Goal: Book appointment/travel/reservation

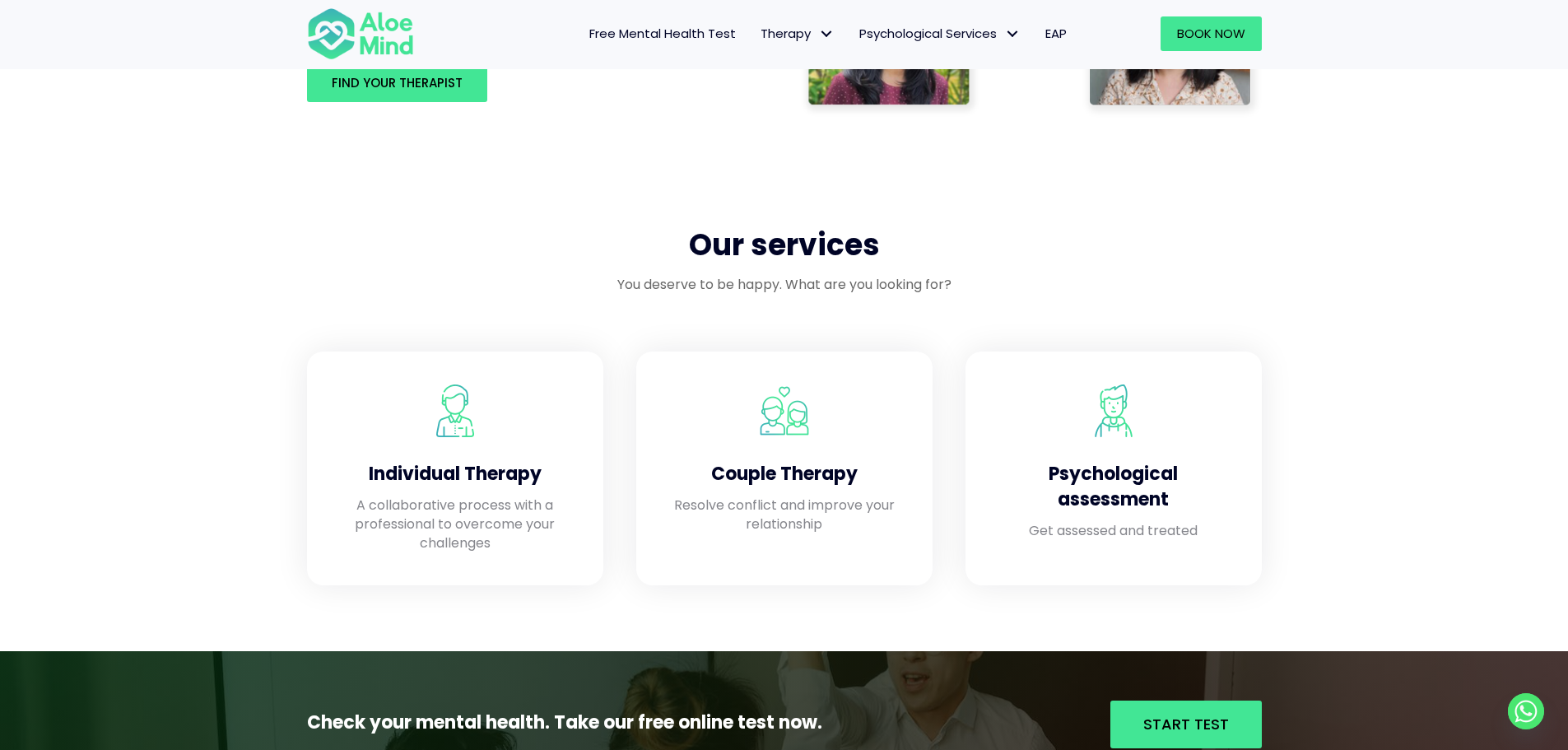
scroll to position [1070, 0]
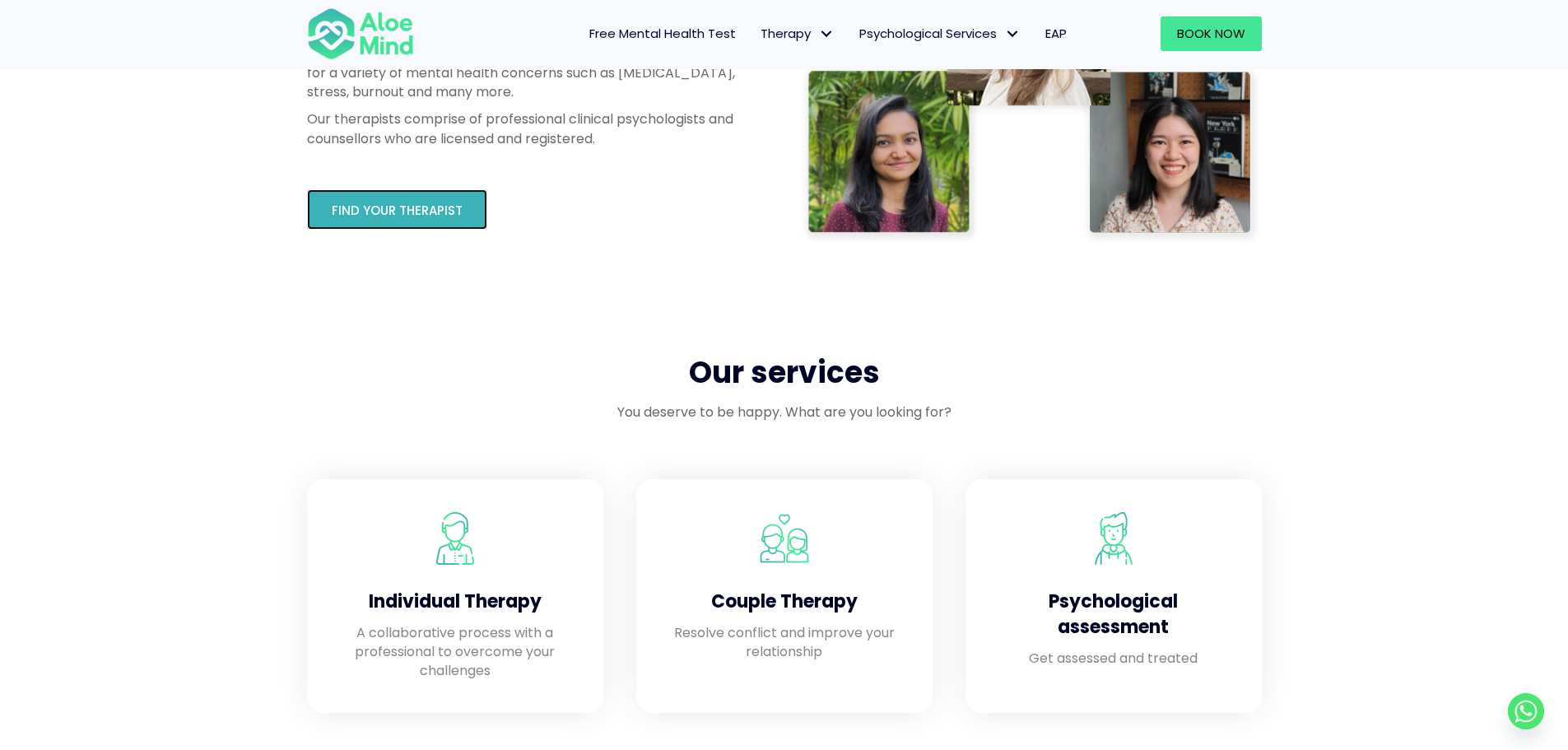
click at [396, 202] on span "Find your therapist" at bounding box center [397, 210] width 131 height 17
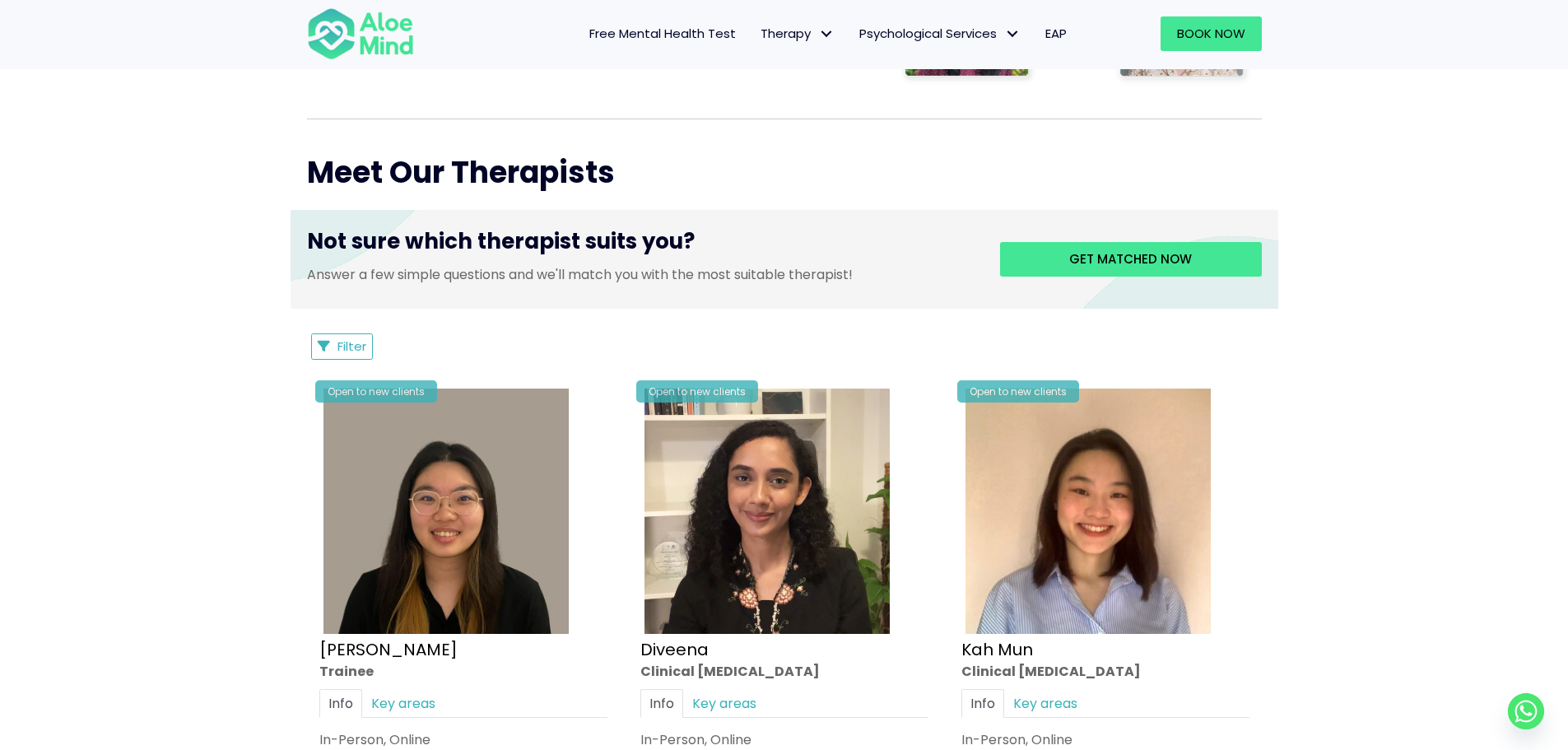
scroll to position [577, 0]
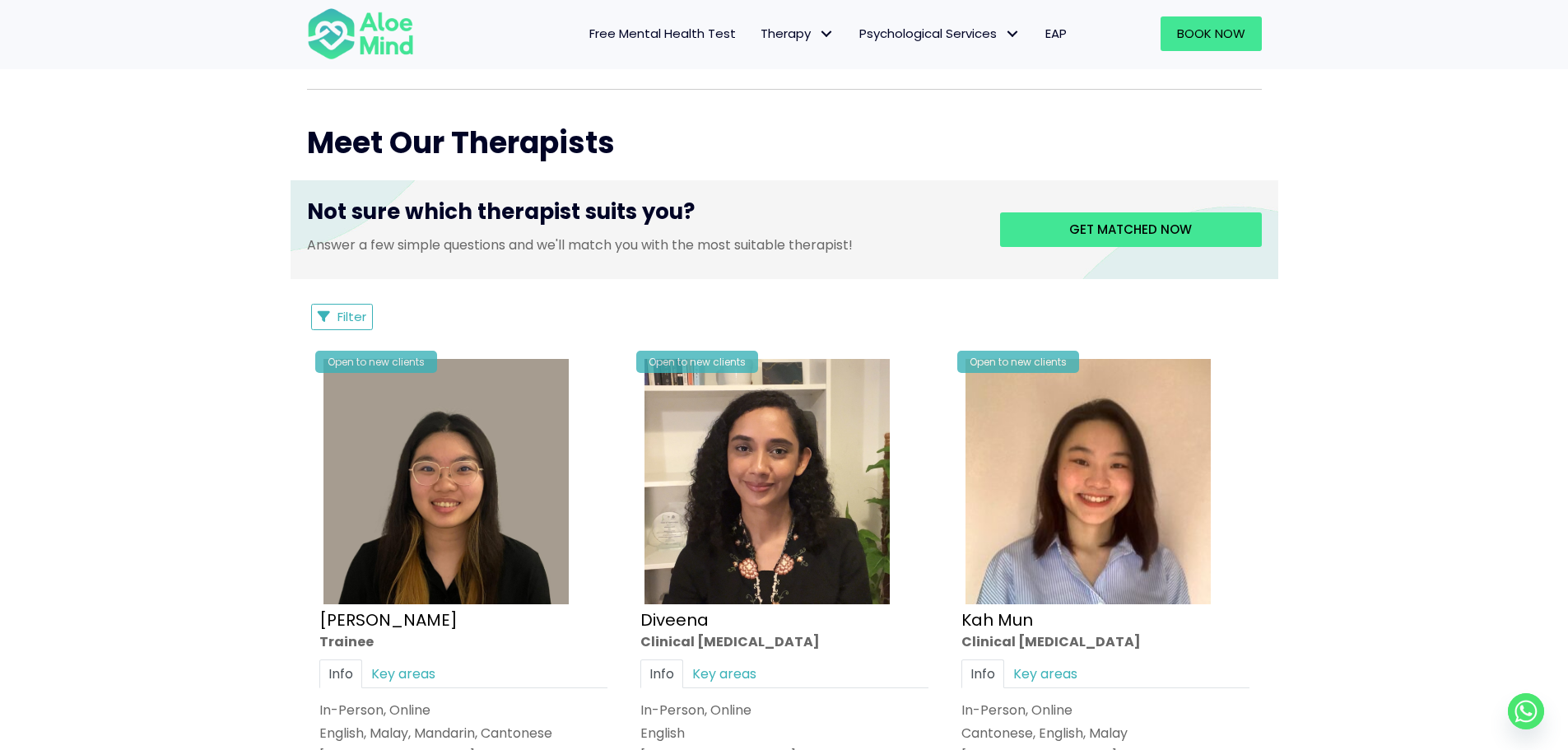
drag, startPoint x: 186, startPoint y: 520, endPoint x: 90, endPoint y: 586, distance: 116.5
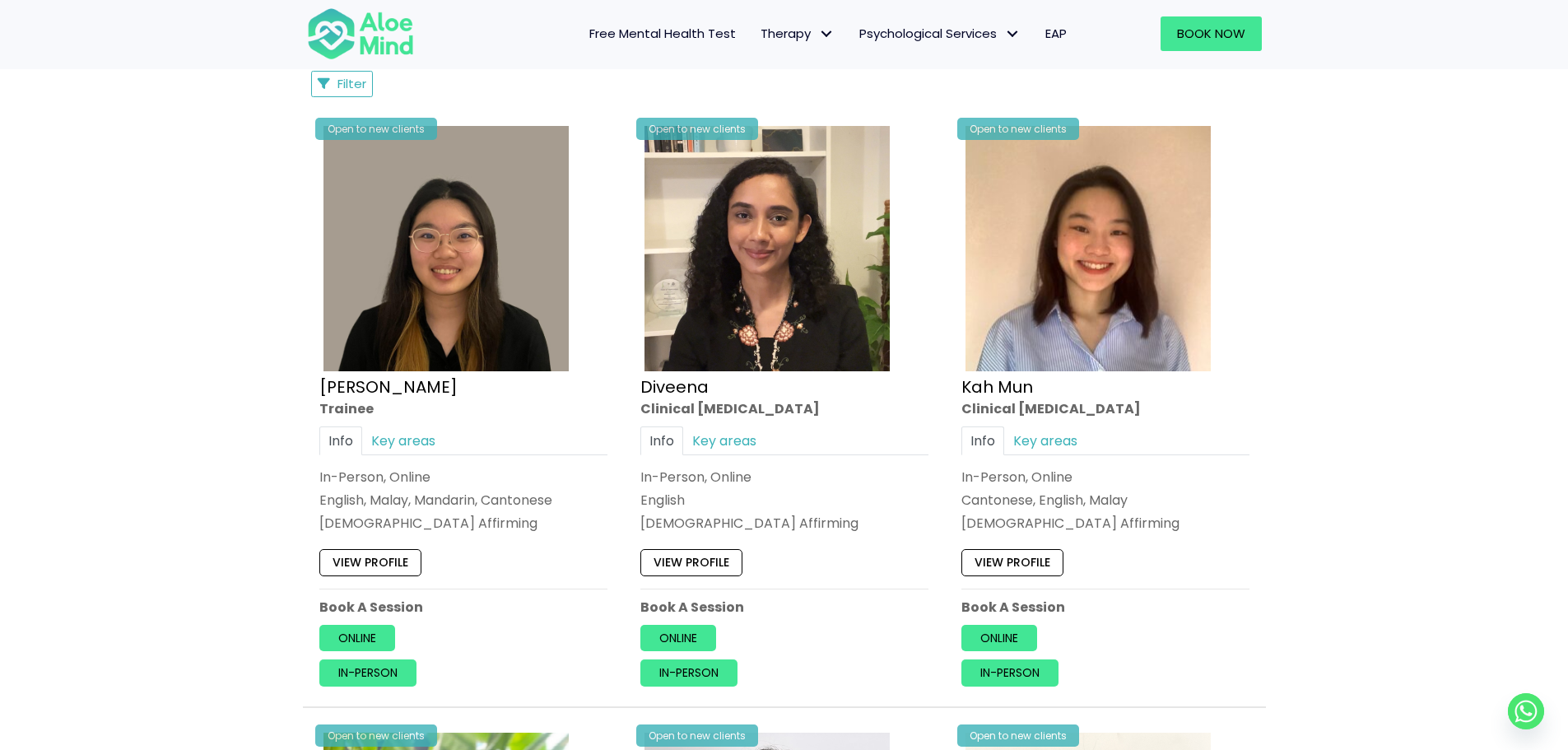
scroll to position [823, 0]
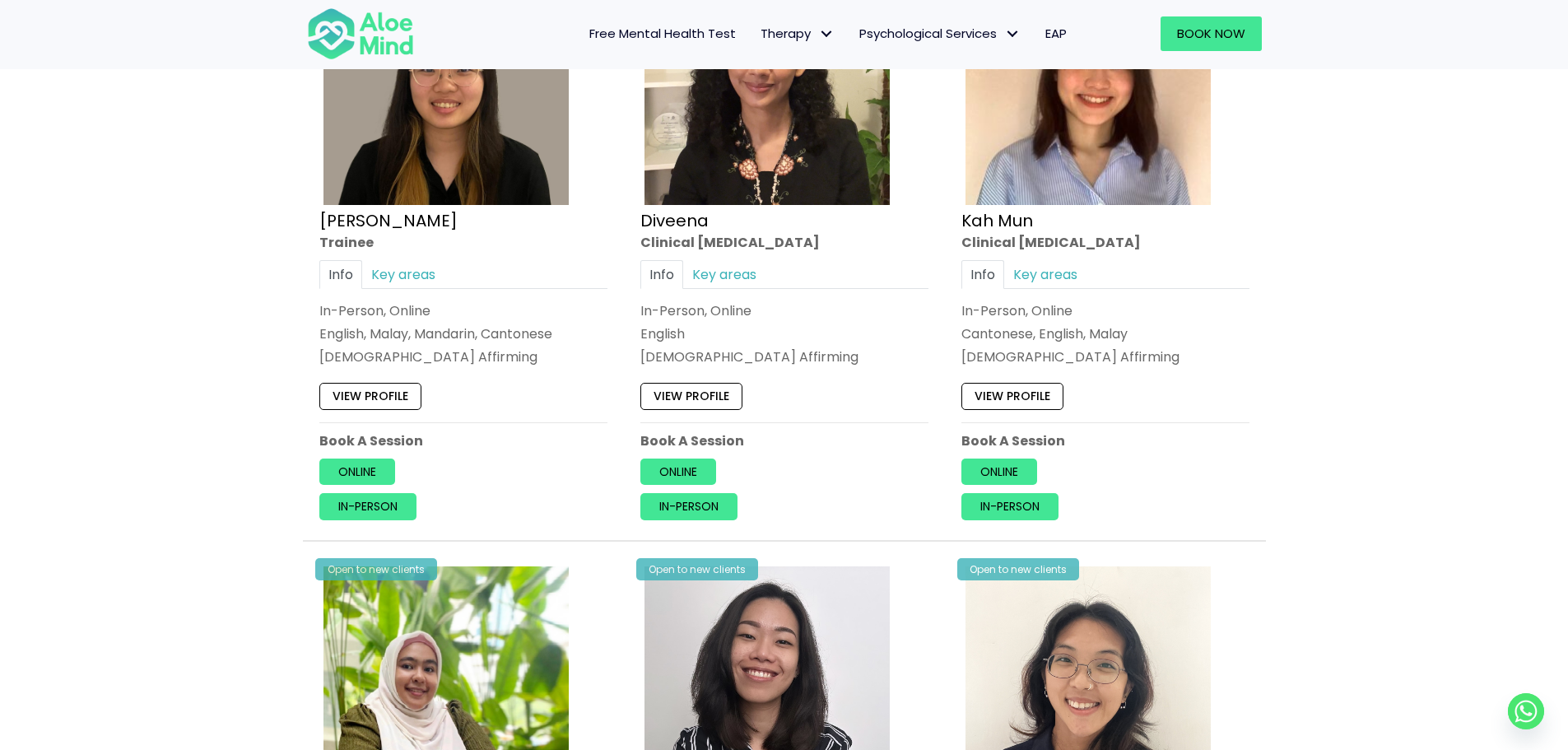
scroll to position [988, 0]
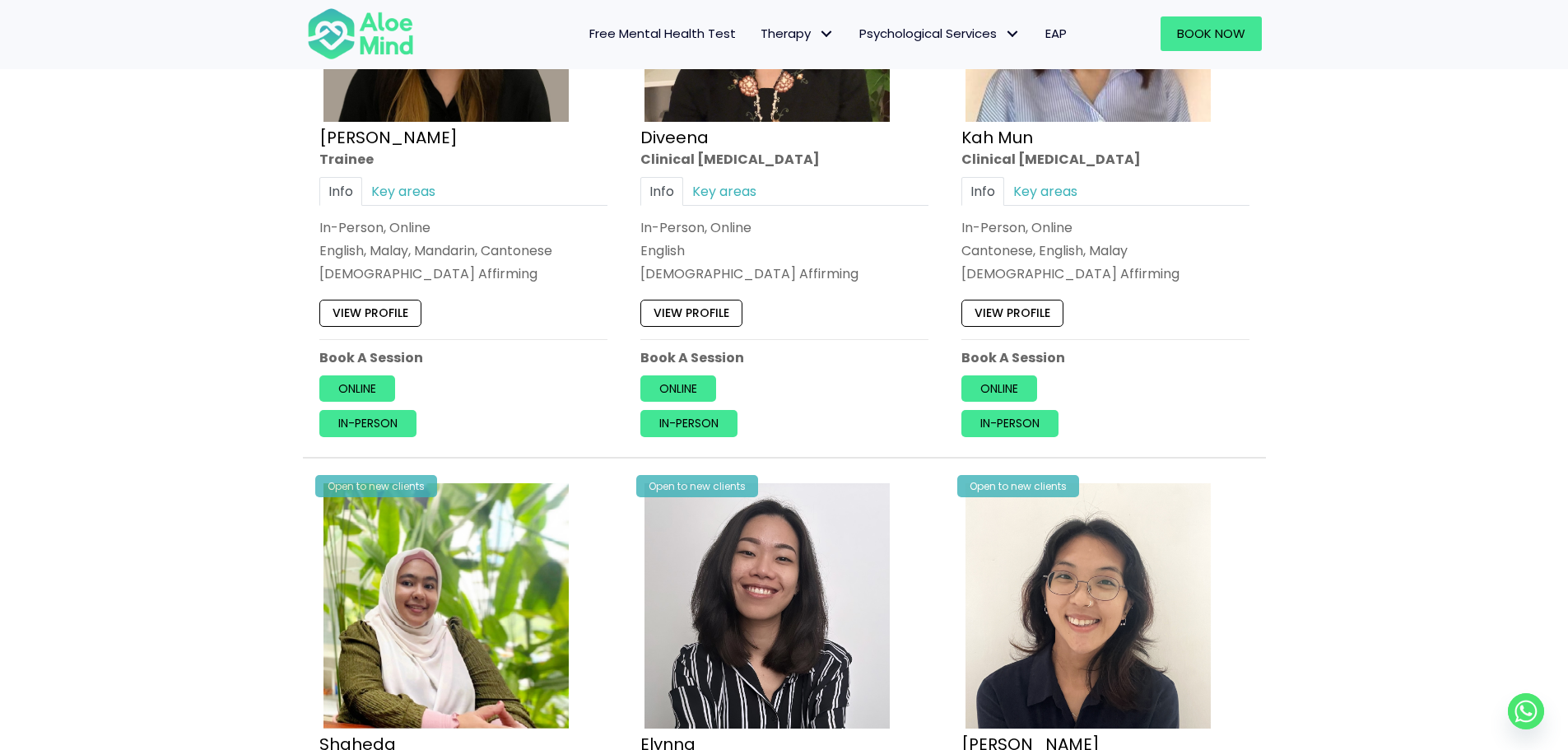
scroll to position [1317, 0]
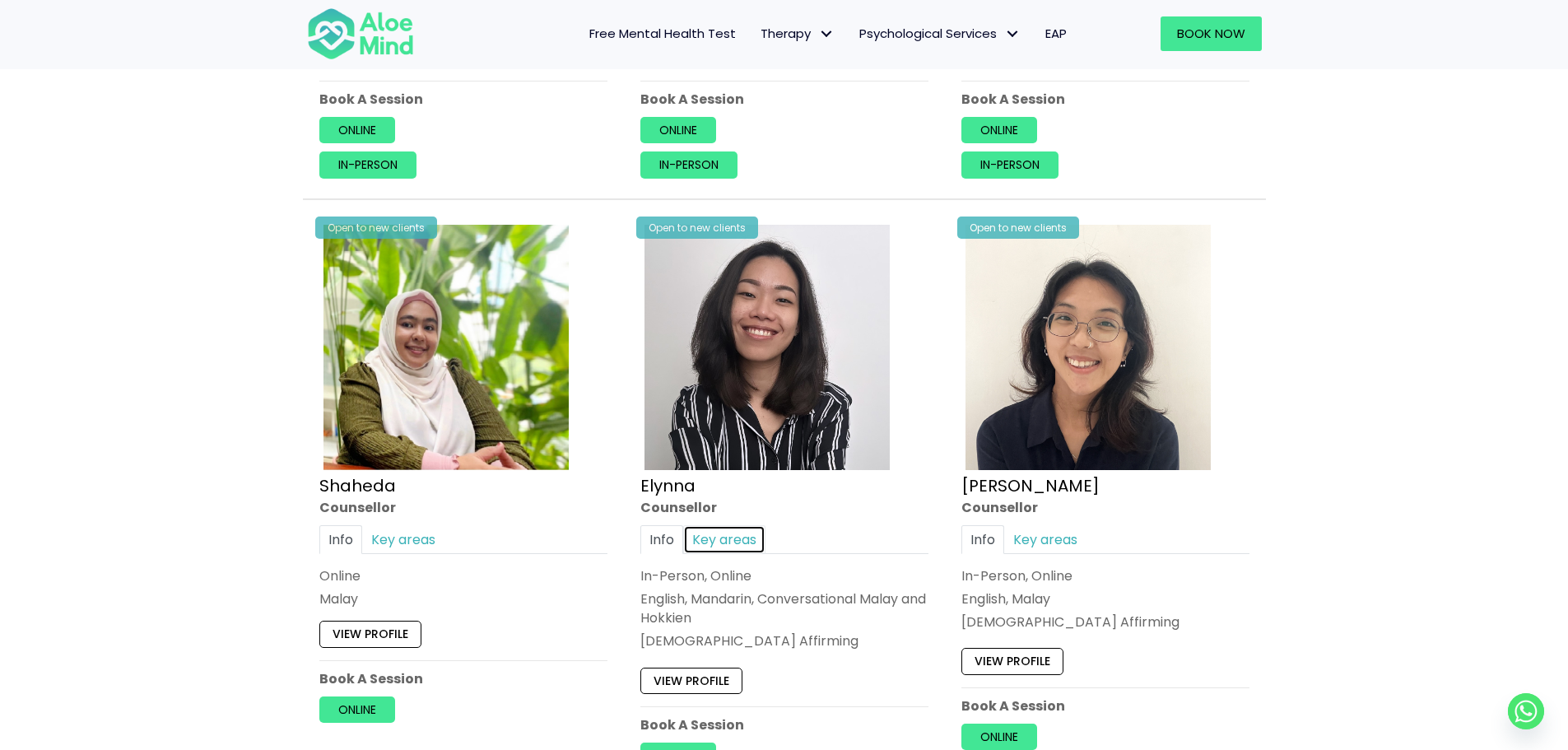
click at [728, 541] on link "Key areas" at bounding box center [724, 539] width 82 height 29
click at [662, 541] on link "Info" at bounding box center [662, 539] width 42 height 29
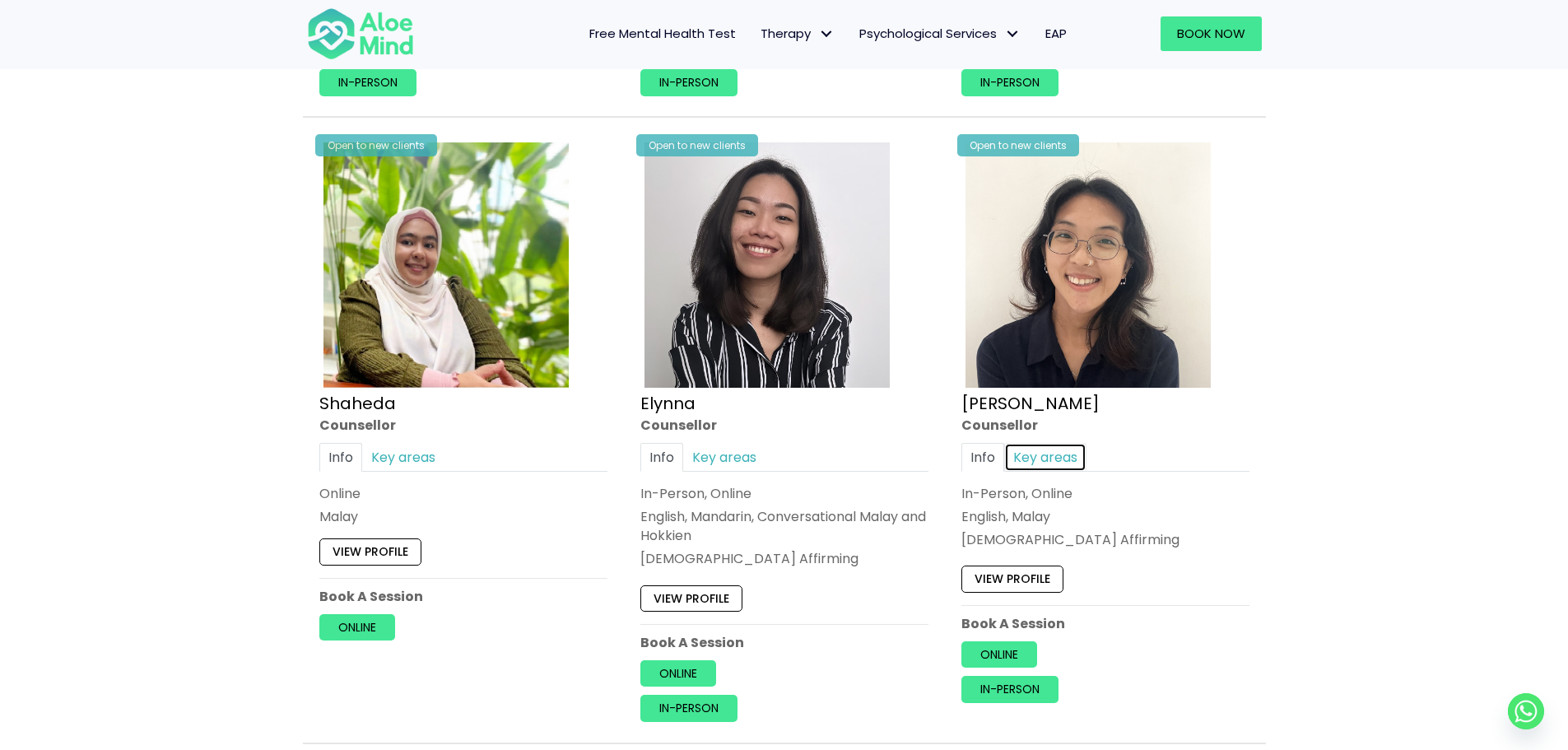
click at [1050, 448] on link "Key areas" at bounding box center [1045, 457] width 82 height 29
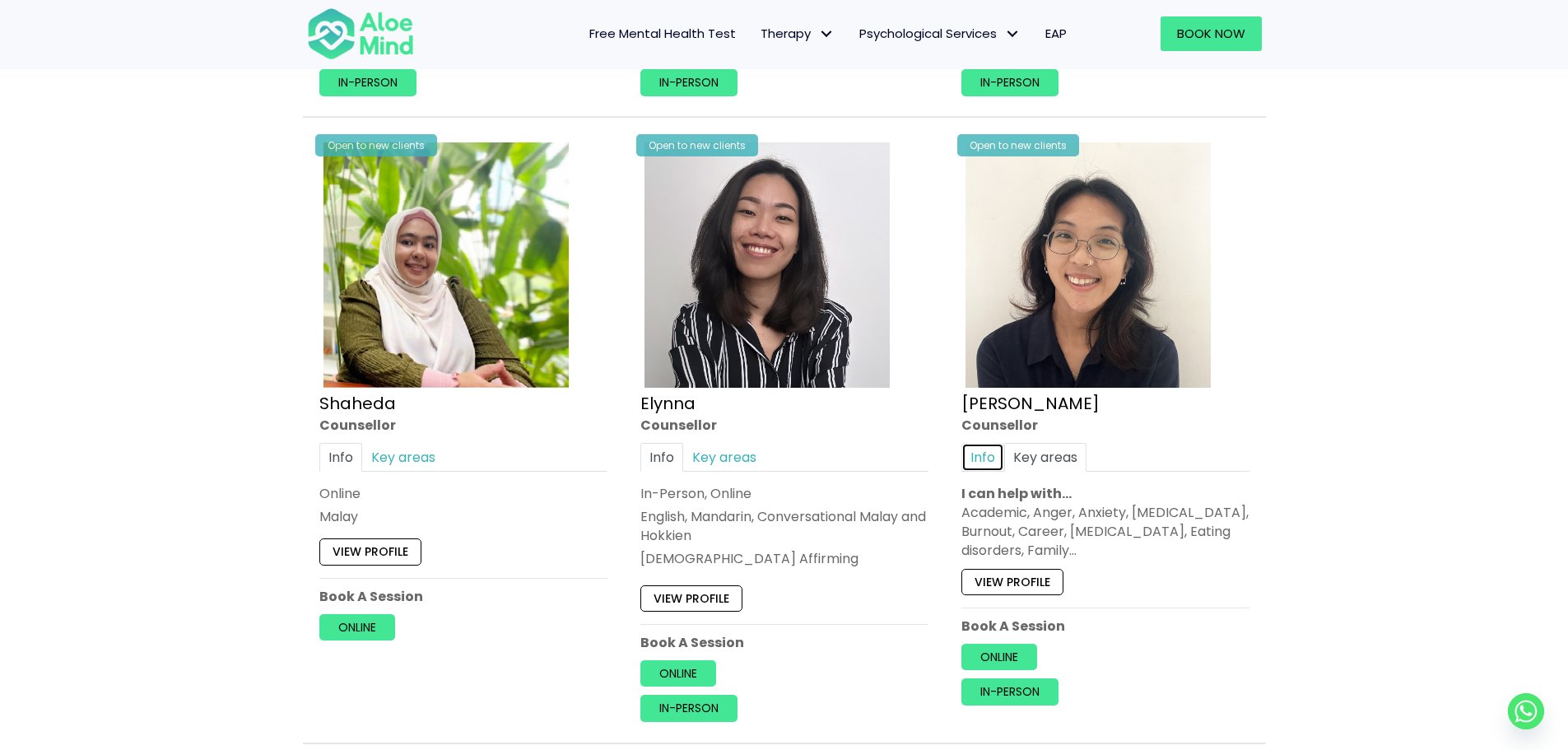
click at [978, 451] on link "Info" at bounding box center [982, 457] width 42 height 29
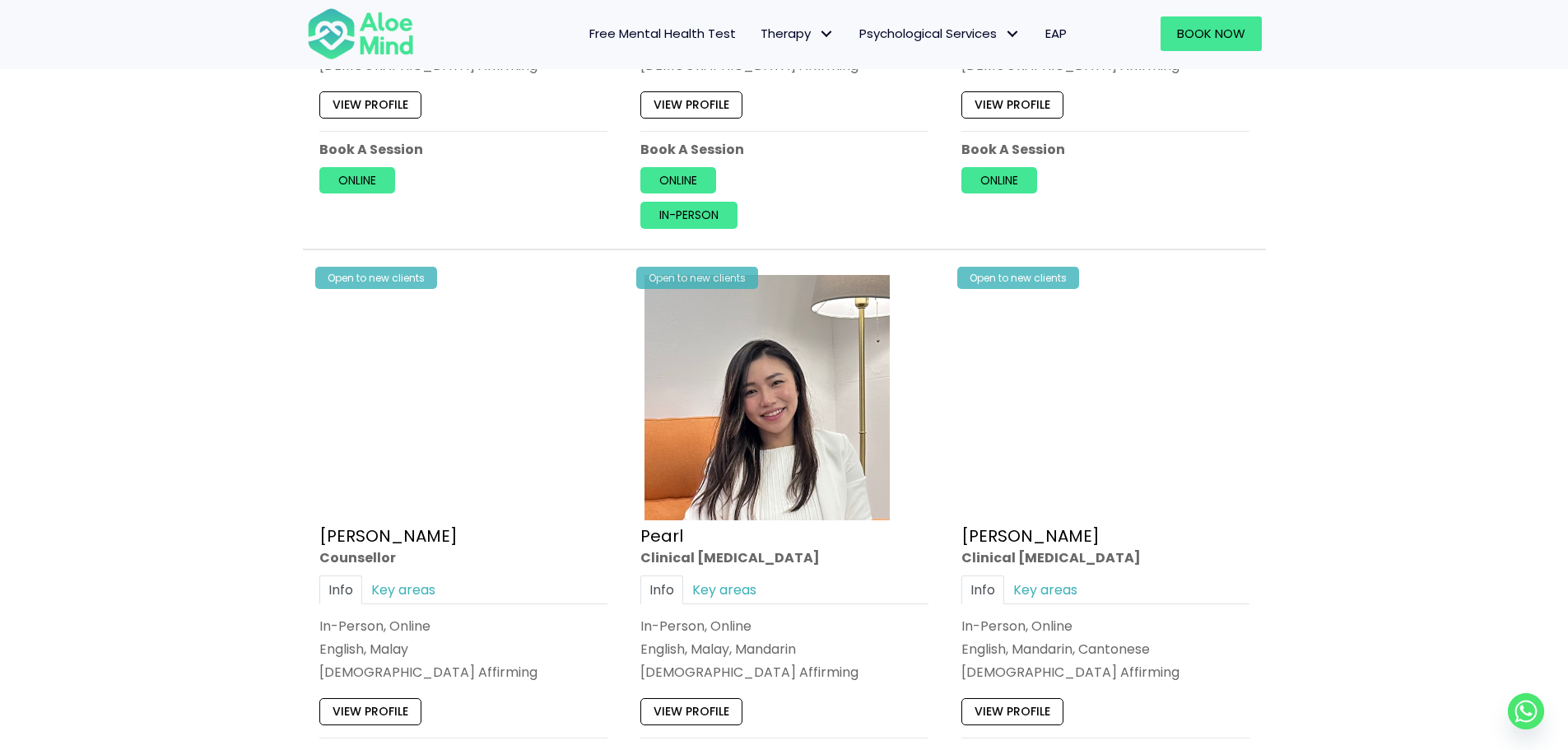
scroll to position [3210, 0]
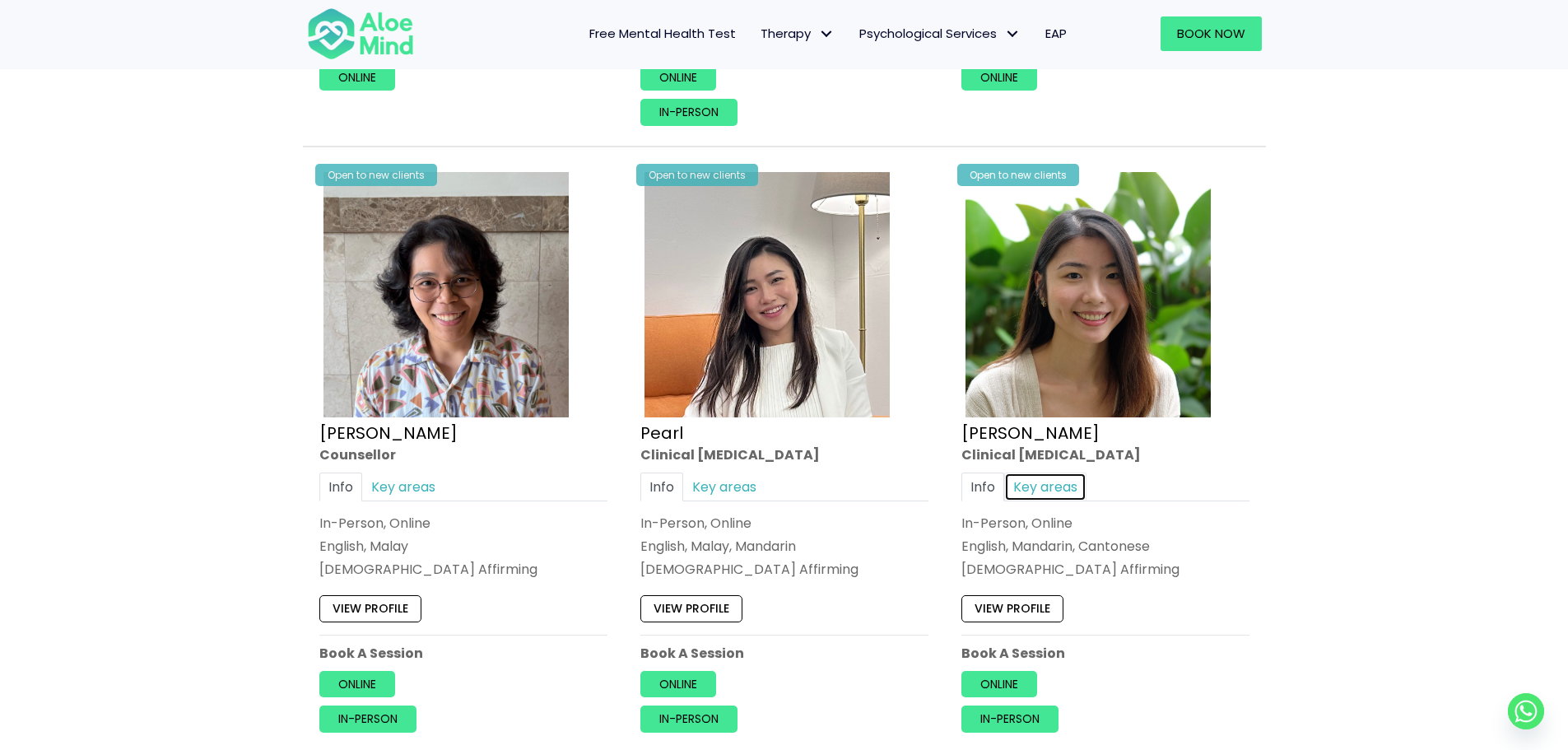
click at [1028, 486] on link "Key areas" at bounding box center [1045, 487] width 82 height 29
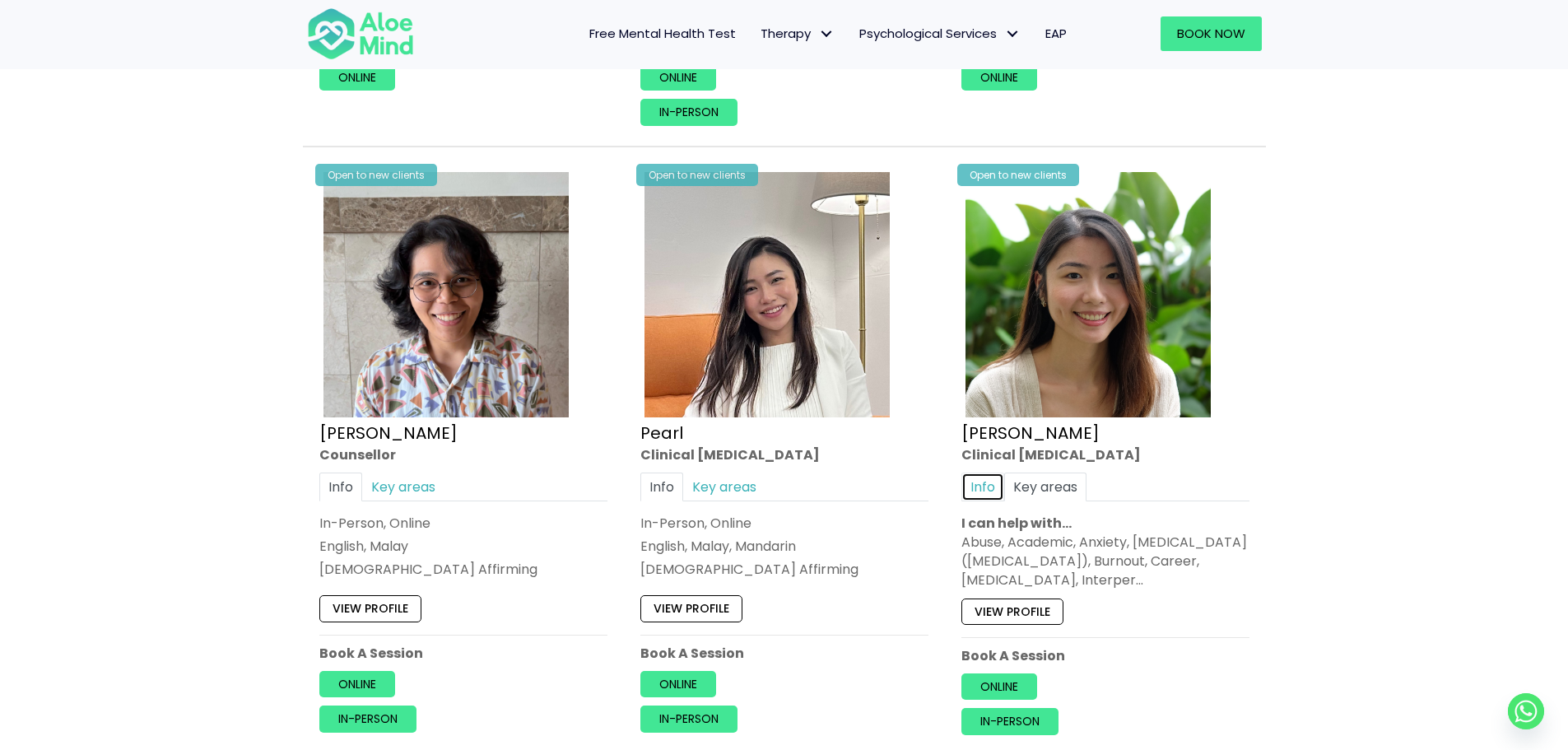
click at [983, 491] on link "Info" at bounding box center [982, 487] width 42 height 29
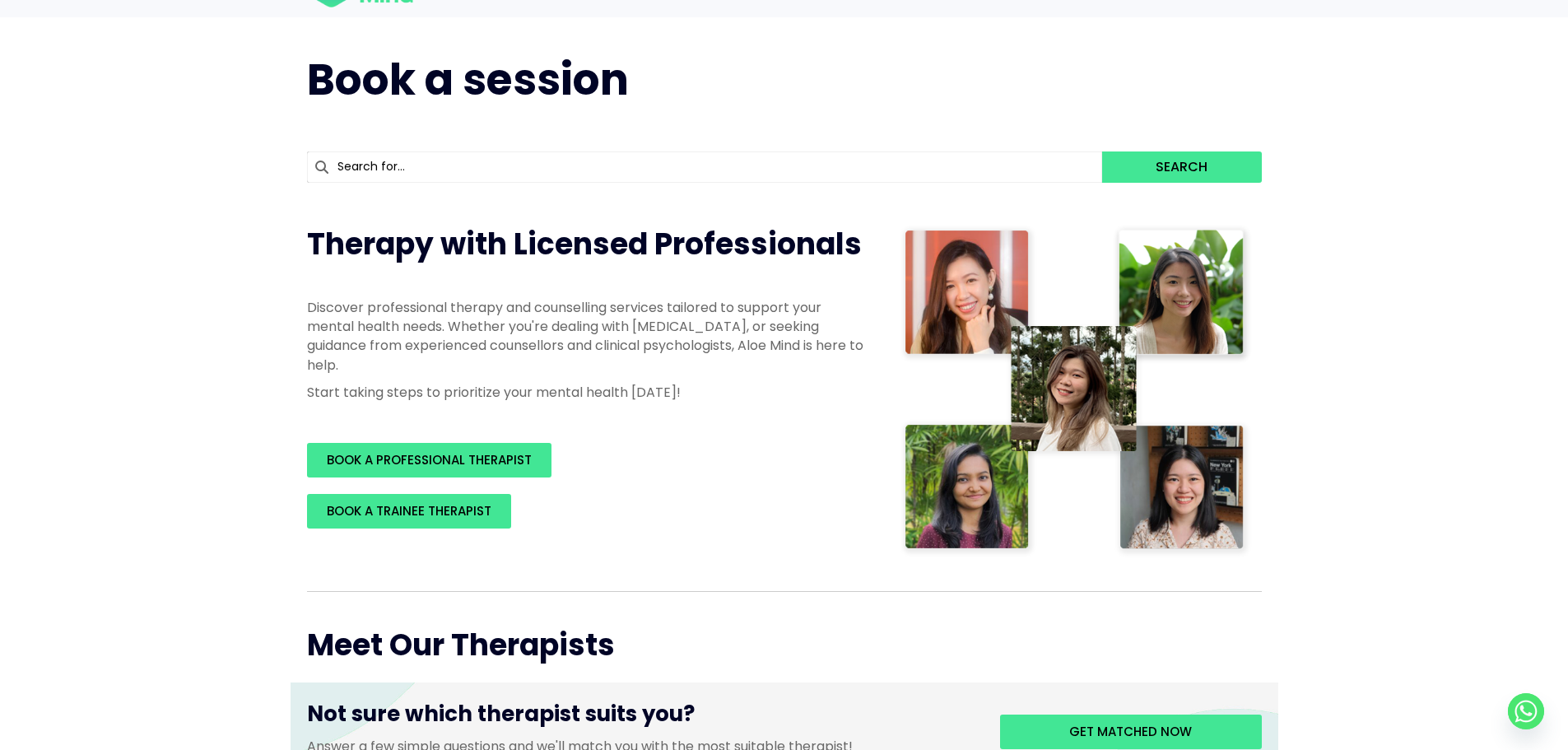
scroll to position [0, 0]
